Goal: Communication & Community: Answer question/provide support

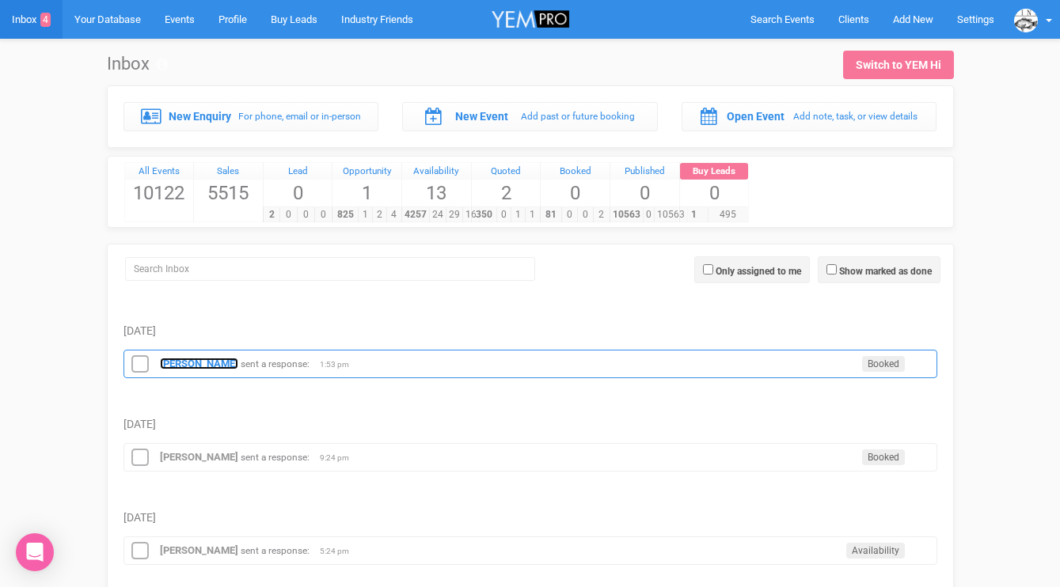
click at [195, 365] on strong "[PERSON_NAME]" at bounding box center [199, 364] width 78 height 12
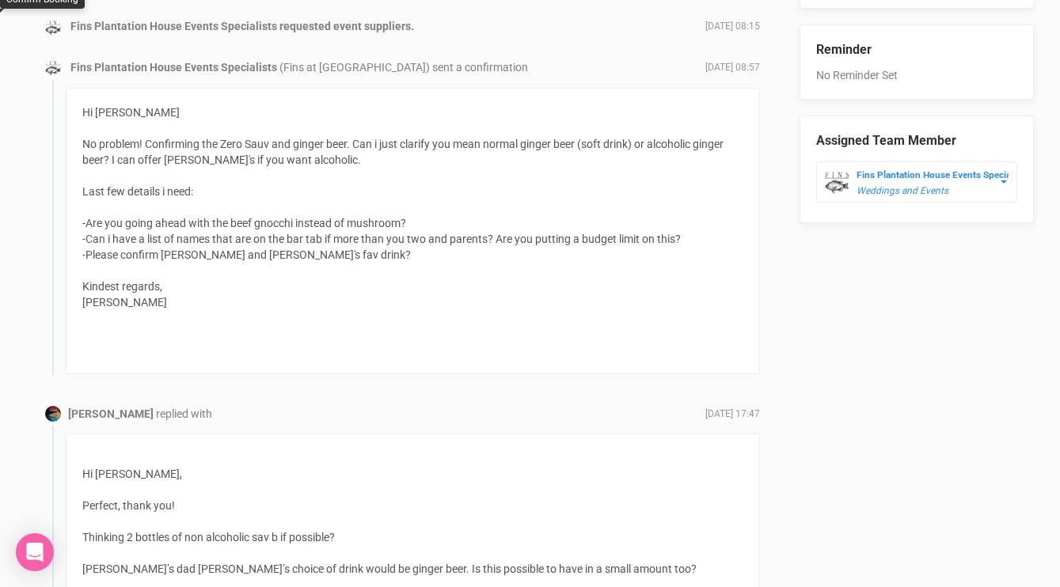
scroll to position [969, 0]
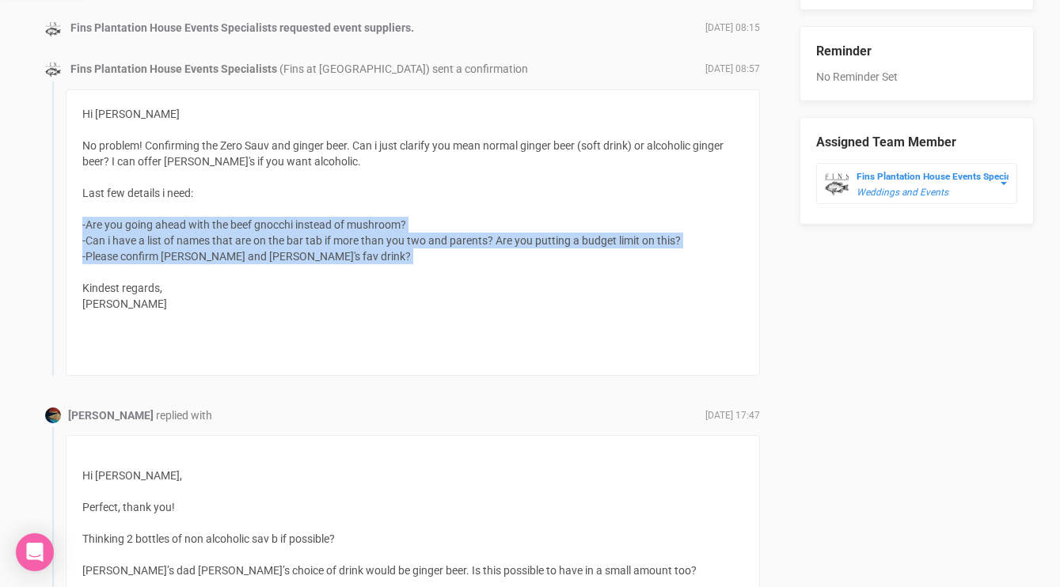
drag, startPoint x: 154, startPoint y: 278, endPoint x: 79, endPoint y: 228, distance: 90.2
click at [79, 228] on div "Hi [PERSON_NAME] No problem! Confirming the Zero Sauv and ginger beer. Can i ju…" at bounding box center [413, 232] width 694 height 286
copy div "-Are you going ahead with the beef gnocchi instead of mushroom? -Can i have a l…"
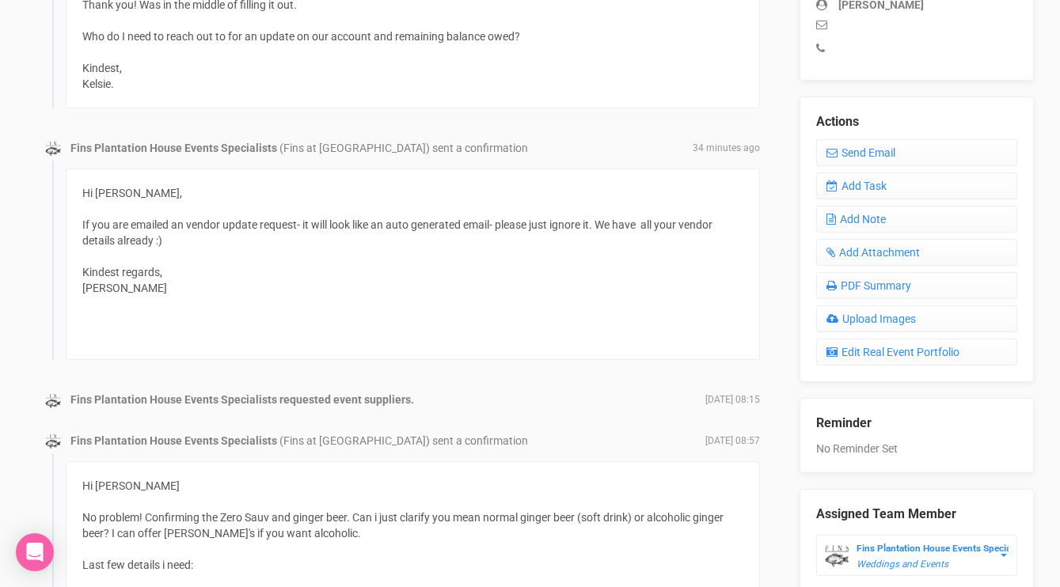
scroll to position [439, 0]
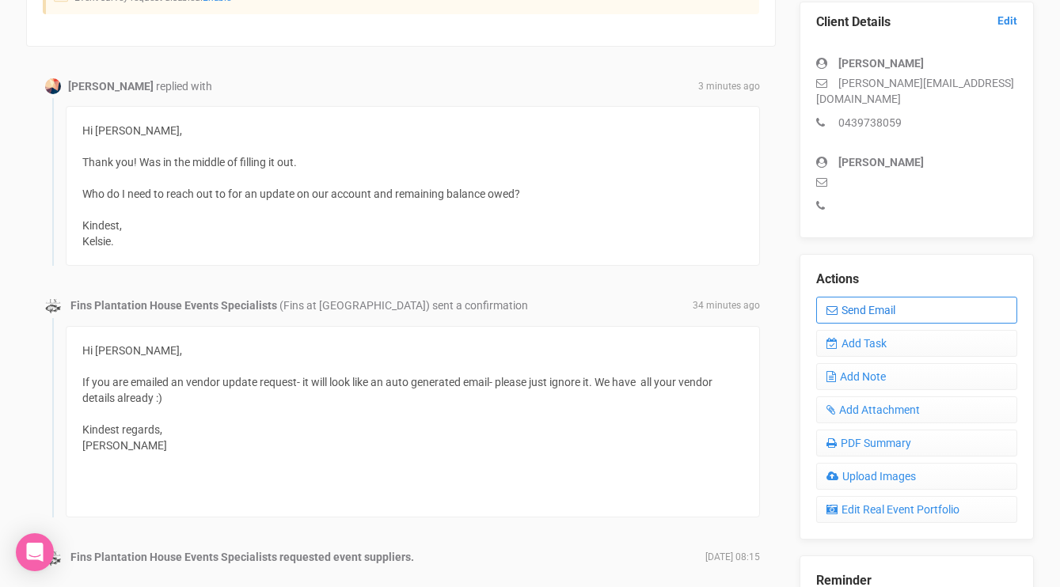
click at [847, 297] on link "Send Email" at bounding box center [916, 310] width 201 height 27
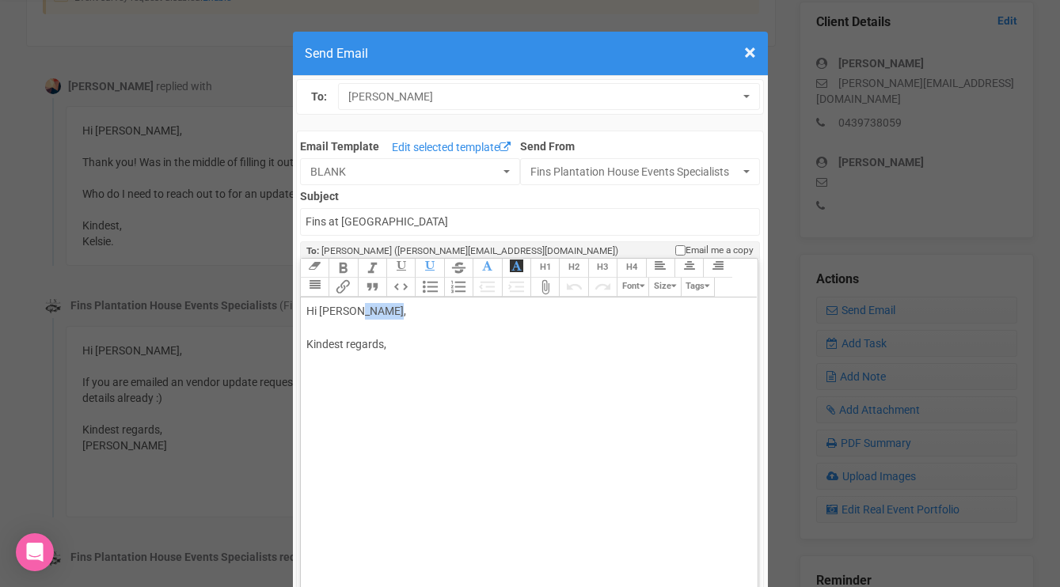
drag, startPoint x: 351, startPoint y: 317, endPoint x: 391, endPoint y: 314, distance: 40.4
click at [391, 314] on div "Hi [PERSON_NAME], Kindest regards," at bounding box center [526, 344] width 440 height 83
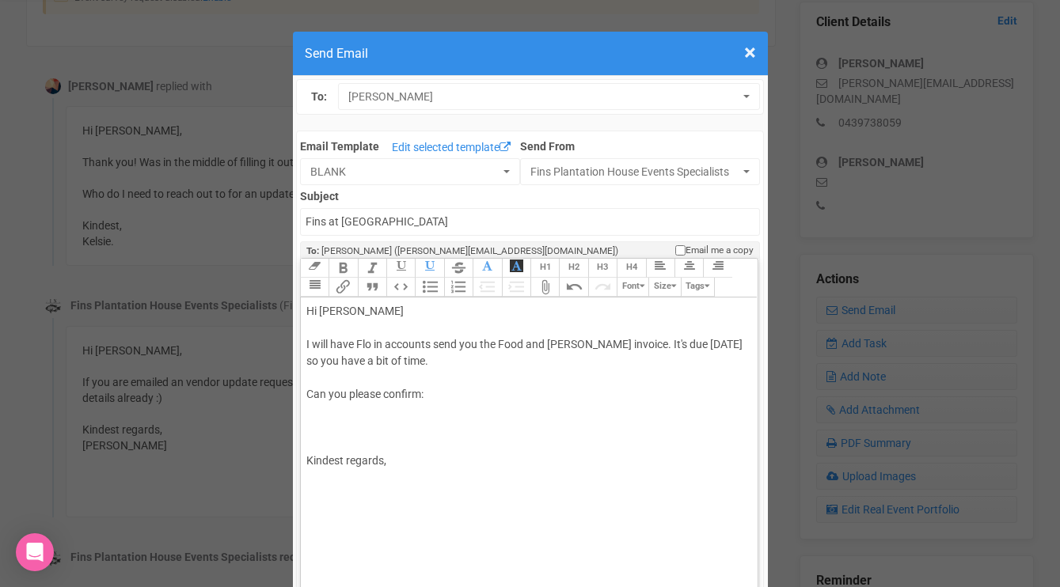
paste trix-editor "<br><br>I will have Flo in accounts send you the Food and [PERSON_NAME] invoice…"
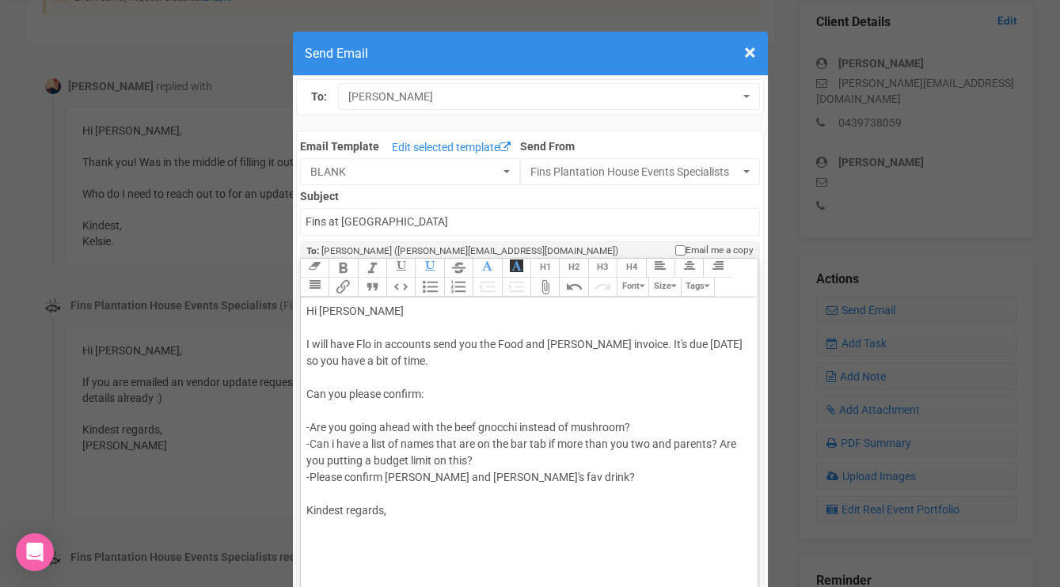
click at [409, 358] on div "Hi [PERSON_NAME] I will have Flo in accounts send you the Food and [PERSON_NAME…" at bounding box center [526, 427] width 440 height 249
click at [409, 515] on div "Hi [PERSON_NAME] I will have Flo in accounts send you the Food and [PERSON_NAME…" at bounding box center [526, 427] width 440 height 249
type trix-editor "<div>Hi [PERSON_NAME] <br><br>I will have Flo in accounts send you the Food and…"
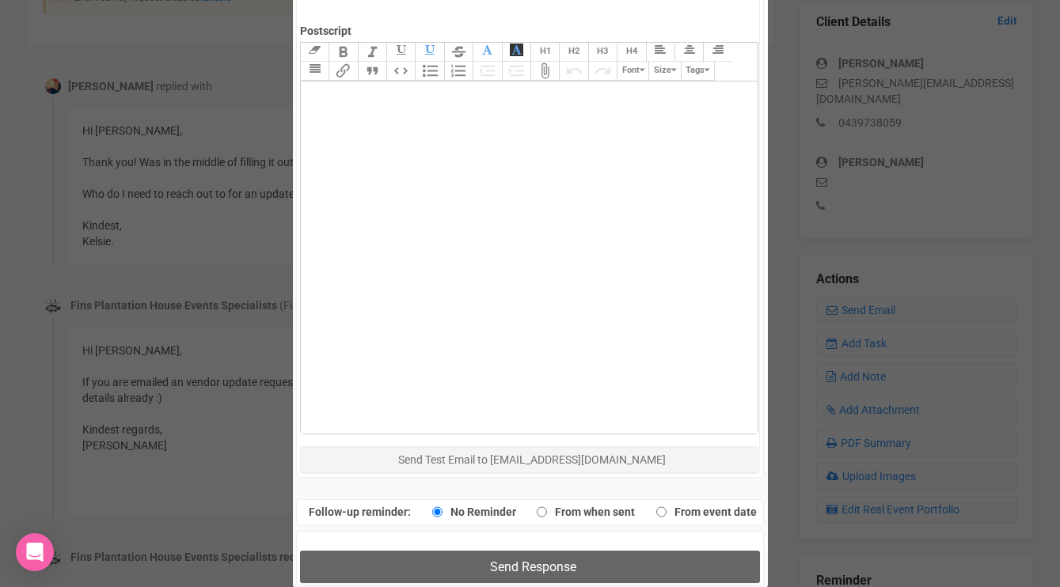
scroll to position [799, 0]
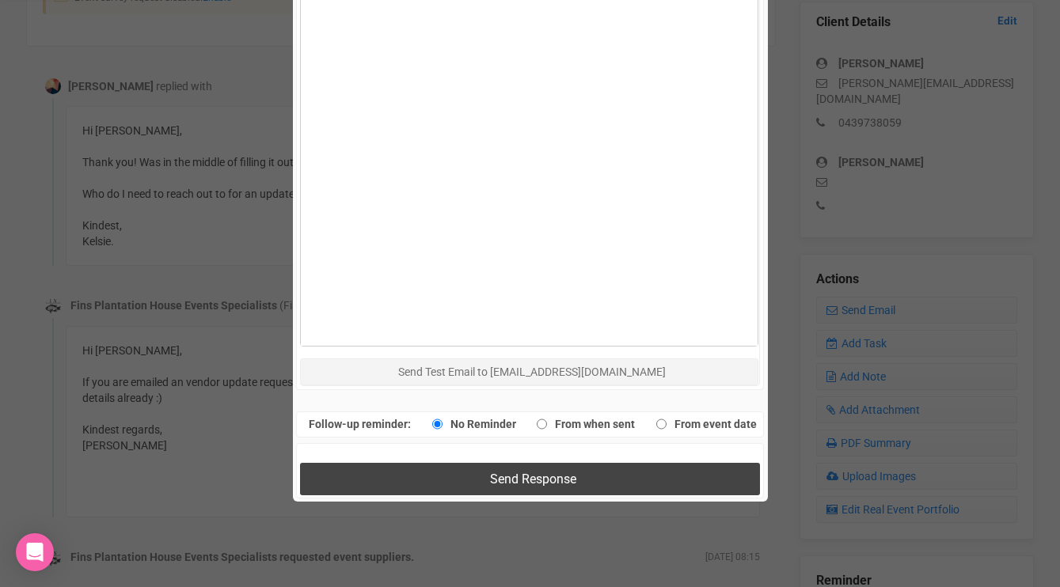
click at [480, 474] on button "Send Response" at bounding box center [530, 479] width 460 height 32
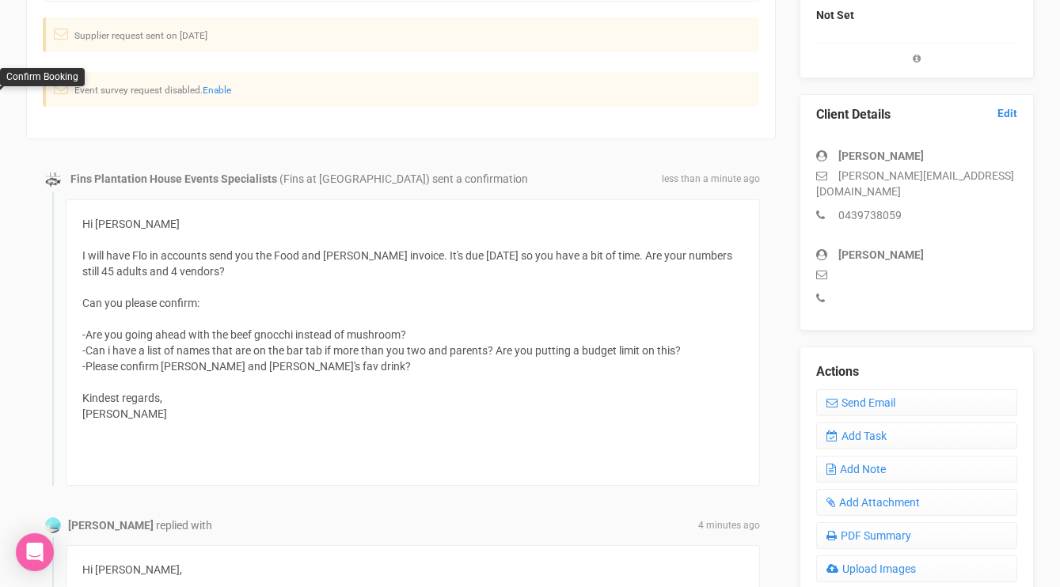
scroll to position [0, 0]
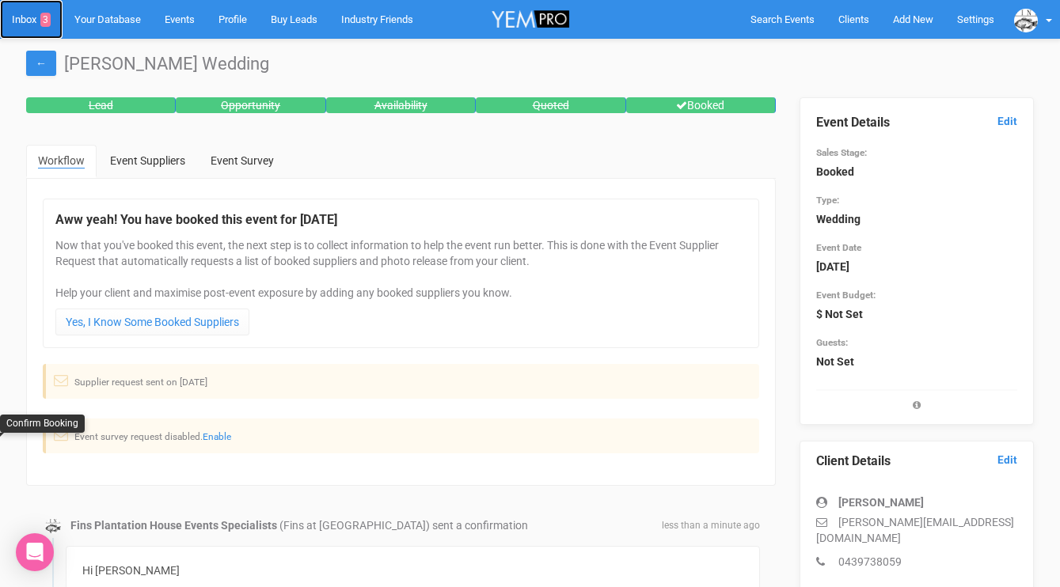
click at [31, 24] on link "Inbox 3" at bounding box center [31, 19] width 63 height 39
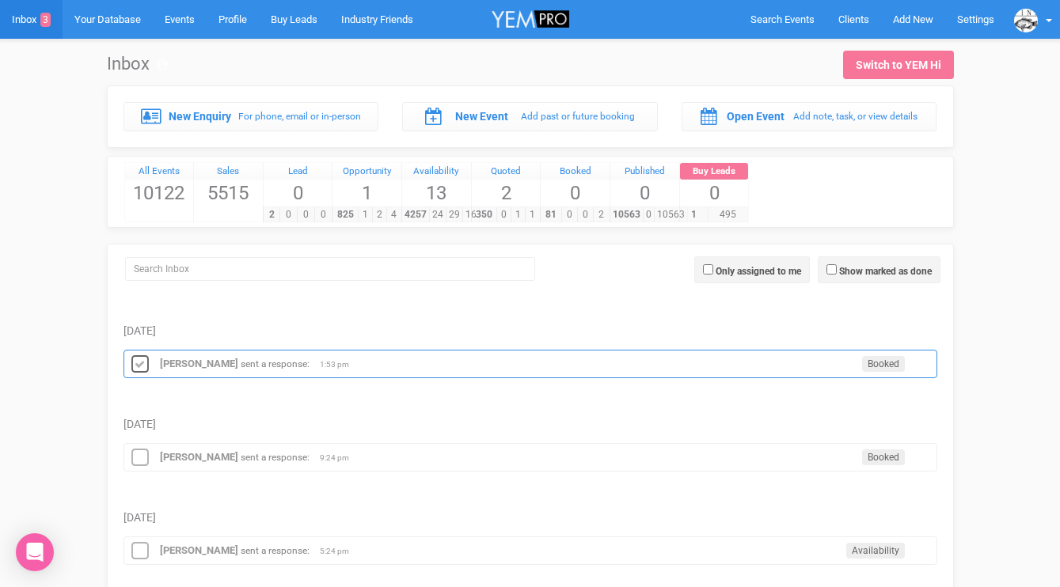
click at [137, 365] on icon at bounding box center [140, 364] width 24 height 21
